Goal: Task Accomplishment & Management: Manage account settings

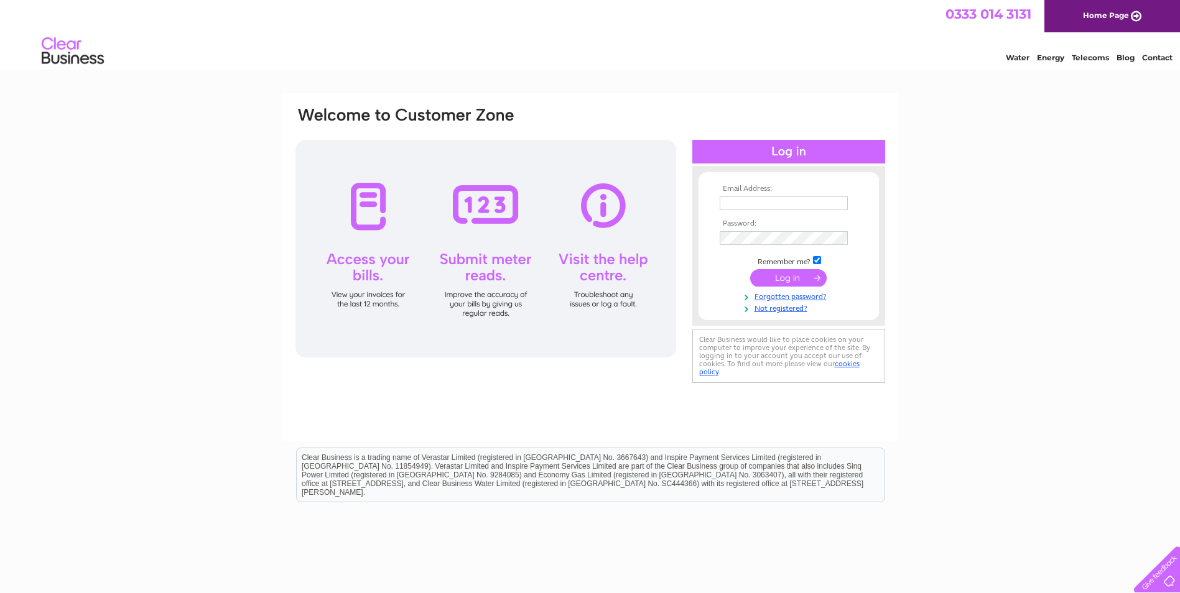
click at [810, 201] on input "text" at bounding box center [784, 204] width 128 height 14
paste input "fatehhawk@gmail.com"
type input "fatehhawk@gmail.com"
click at [773, 278] on input "submit" at bounding box center [788, 279] width 76 height 17
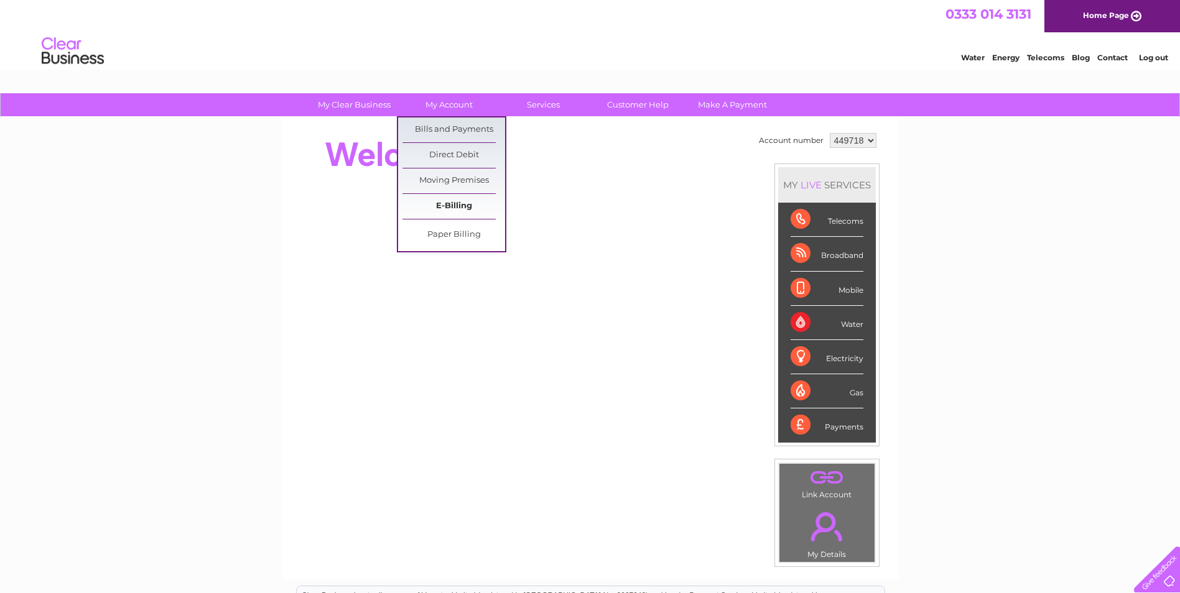
click at [458, 201] on link "E-Billing" at bounding box center [453, 206] width 103 height 25
click at [454, 123] on link "Bills and Payments" at bounding box center [453, 130] width 103 height 25
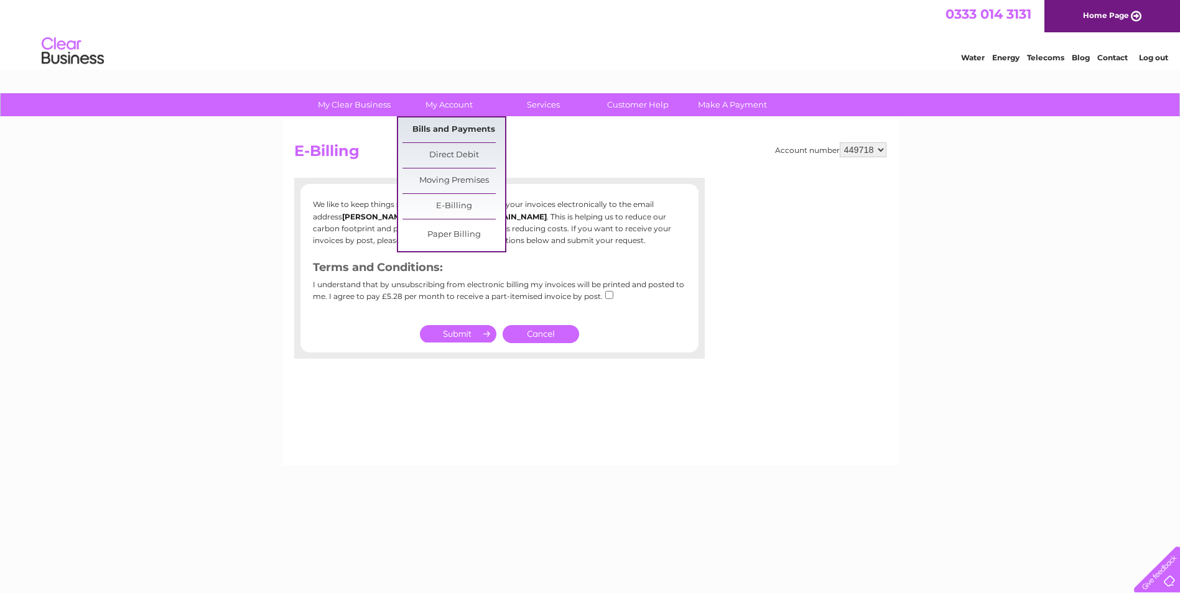
click at [438, 129] on link "Bills and Payments" at bounding box center [453, 130] width 103 height 25
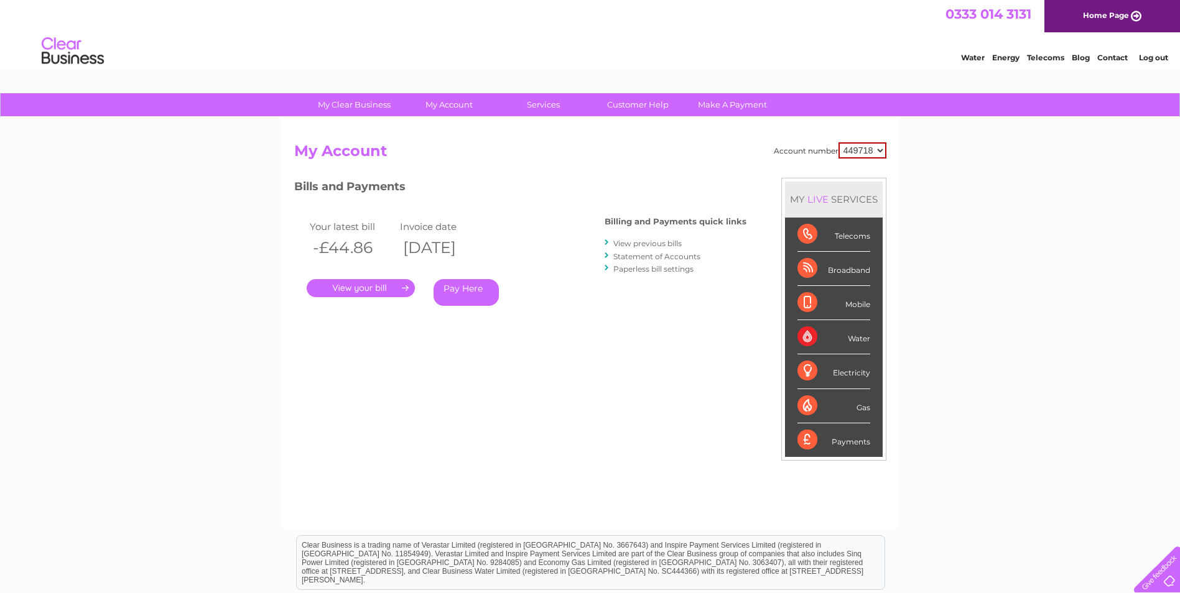
click at [641, 241] on link "View previous bills" at bounding box center [647, 243] width 68 height 9
